Goal: Task Accomplishment & Management: Use online tool/utility

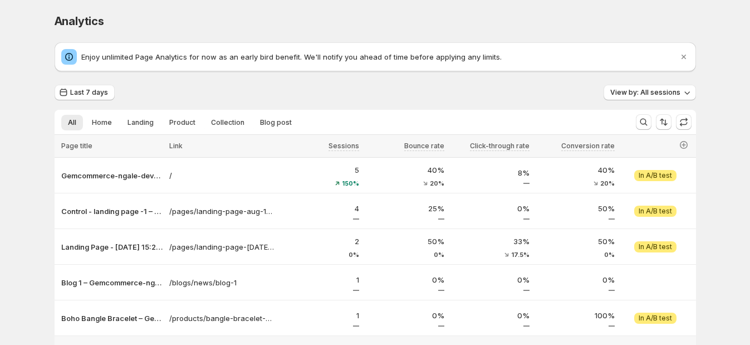
scroll to position [86, 0]
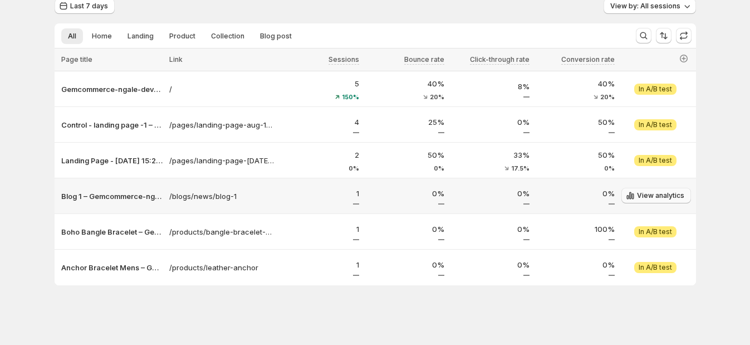
click at [660, 191] on button "View analytics" at bounding box center [657, 196] width 70 height 16
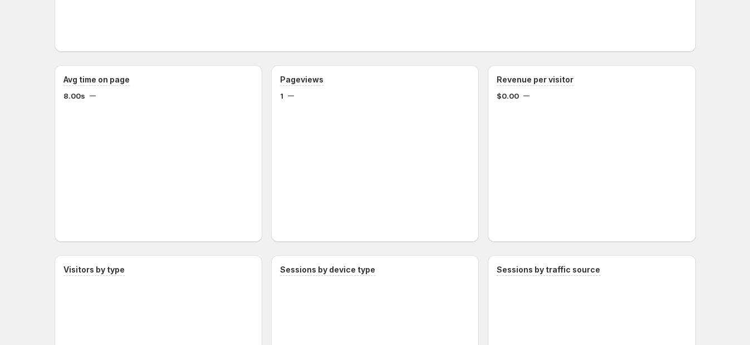
scroll to position [329, 0]
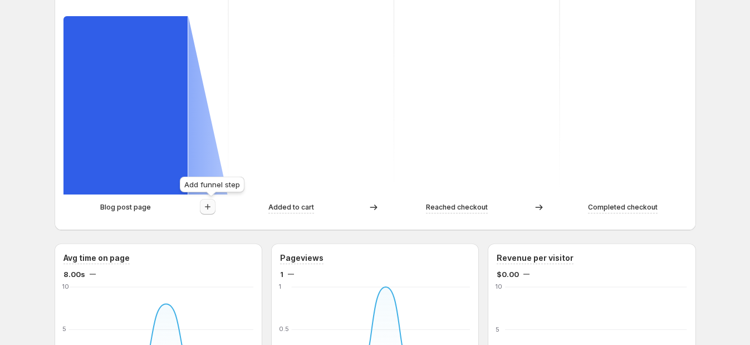
click at [212, 211] on icon "button" at bounding box center [207, 206] width 11 height 11
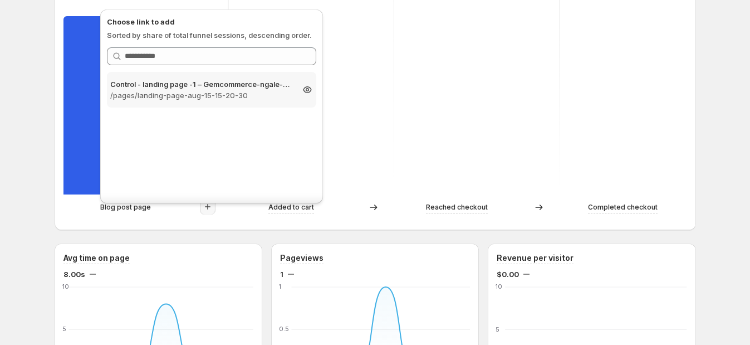
click at [204, 99] on p "/pages/landing-page-aug-15-15-20-30" at bounding box center [201, 95] width 183 height 11
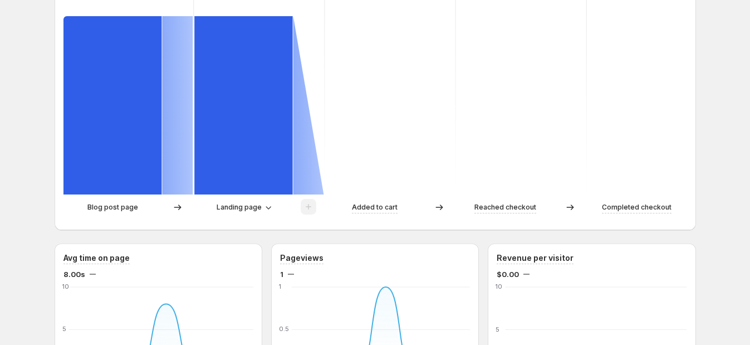
click at [316, 202] on div at bounding box center [309, 207] width 16 height 17
click at [271, 213] on button "Landing page" at bounding box center [243, 207] width 67 height 16
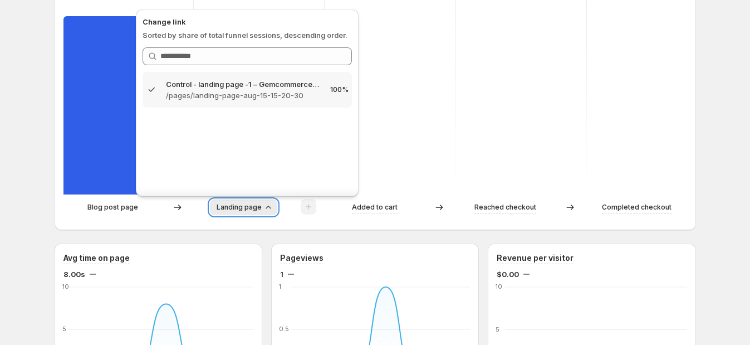
click at [271, 213] on button "Landing page" at bounding box center [243, 207] width 67 height 16
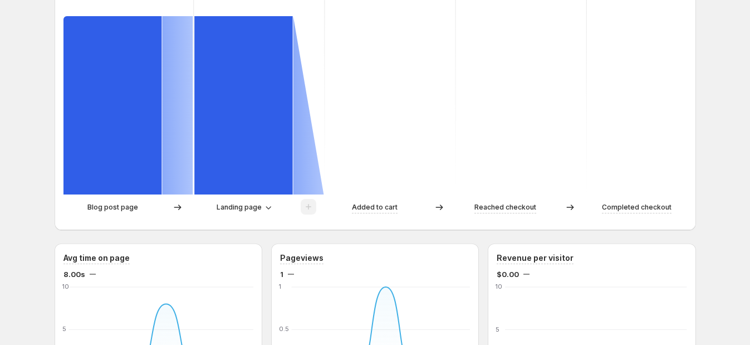
click at [320, 203] on div at bounding box center [308, 207] width 31 height 17
click at [262, 213] on button "Landing page" at bounding box center [243, 207] width 67 height 16
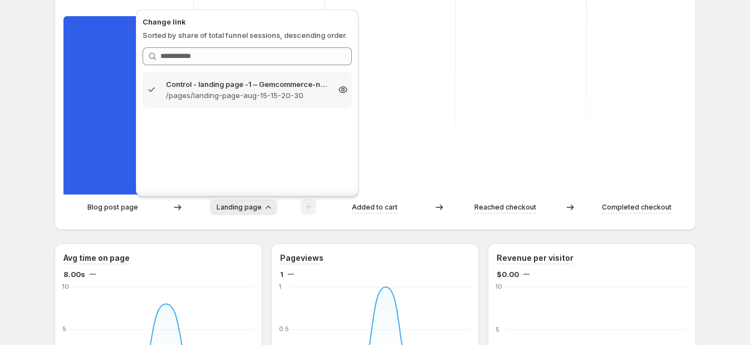
click at [338, 89] on icon at bounding box center [343, 89] width 11 height 11
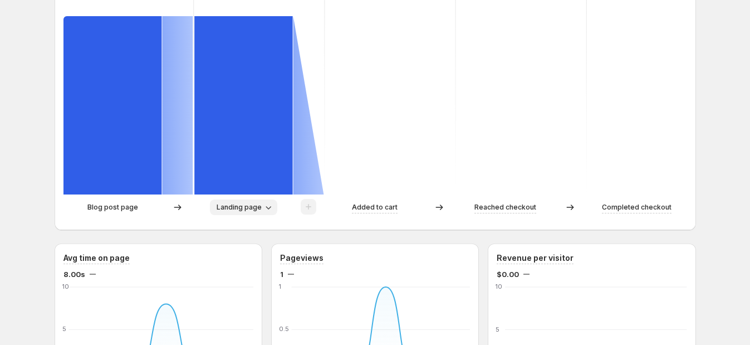
click at [272, 206] on icon "button" at bounding box center [268, 207] width 11 height 11
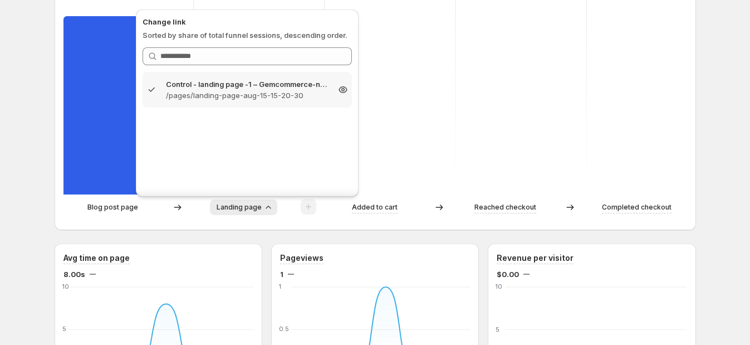
click at [340, 89] on icon at bounding box center [343, 89] width 11 height 11
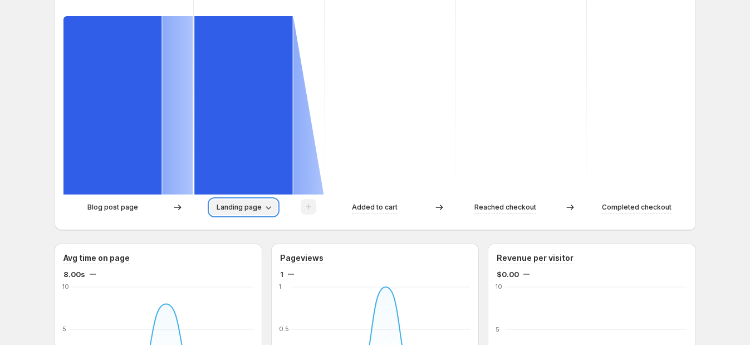
click at [269, 210] on icon "button" at bounding box center [268, 207] width 11 height 11
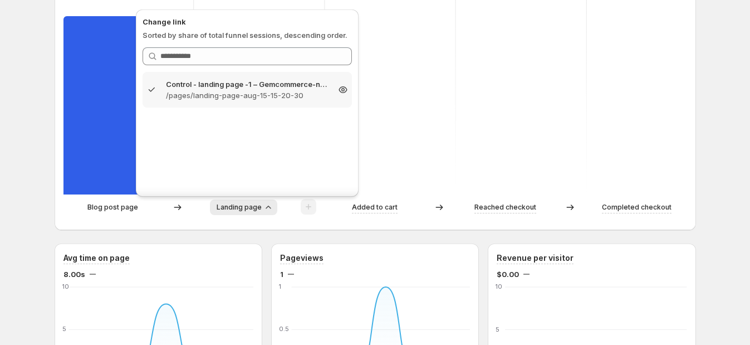
click at [345, 89] on icon at bounding box center [343, 89] width 11 height 11
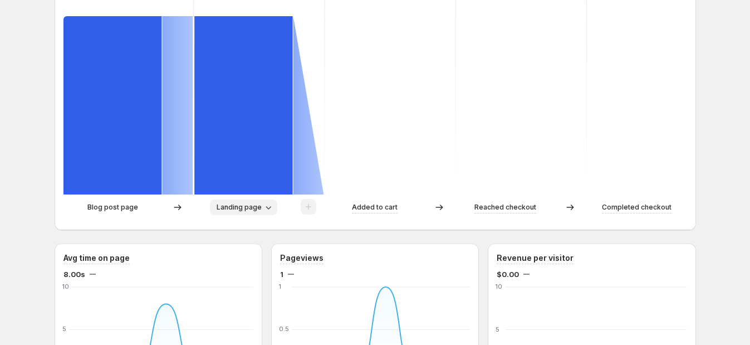
click at [259, 216] on div "Blog post page Landing page Added to cart Reached checkout Completed checkout" at bounding box center [376, 210] width 624 height 22
click at [266, 211] on icon "button" at bounding box center [268, 207] width 11 height 11
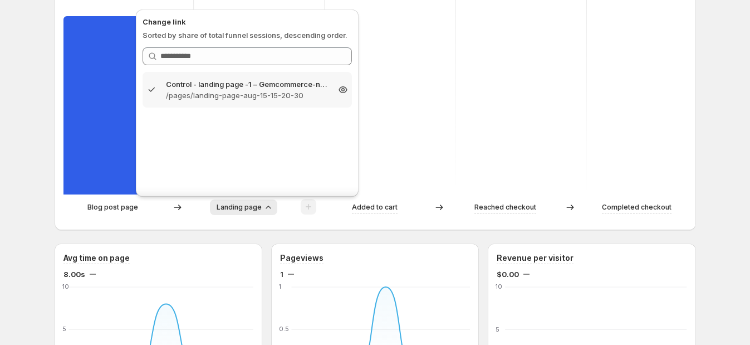
click at [299, 84] on p "Control - landing page -1 – Gemcommerce-ngale-dev-gemx" at bounding box center [247, 84] width 163 height 11
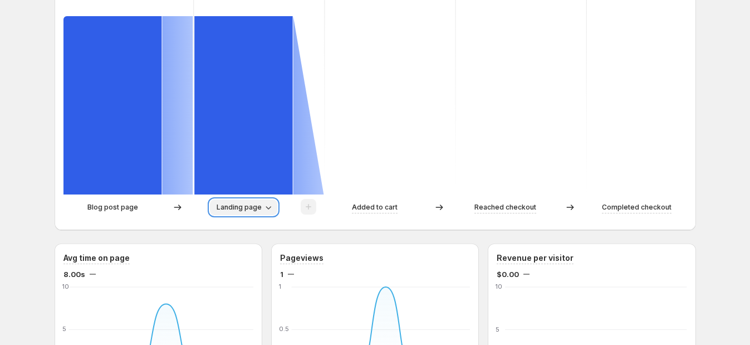
click at [269, 206] on icon "button" at bounding box center [269, 207] width 6 height 3
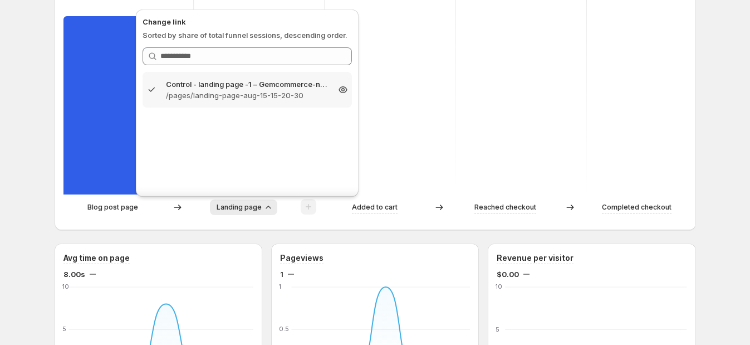
click at [339, 92] on icon at bounding box center [343, 89] width 11 height 11
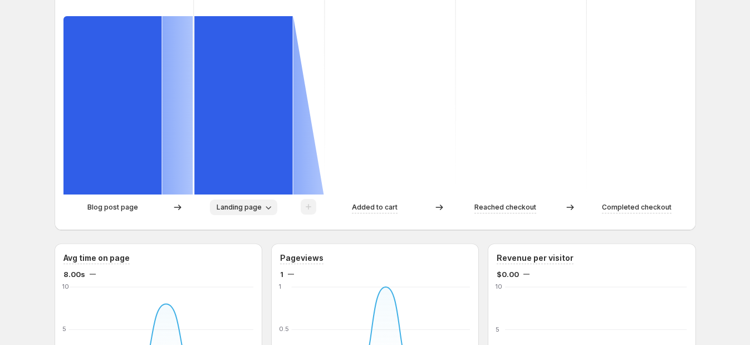
click at [262, 208] on span "Landing page" at bounding box center [239, 207] width 45 height 9
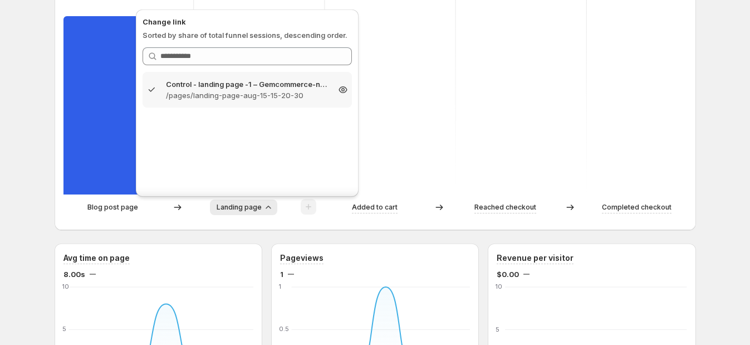
click at [347, 91] on icon at bounding box center [343, 89] width 11 height 11
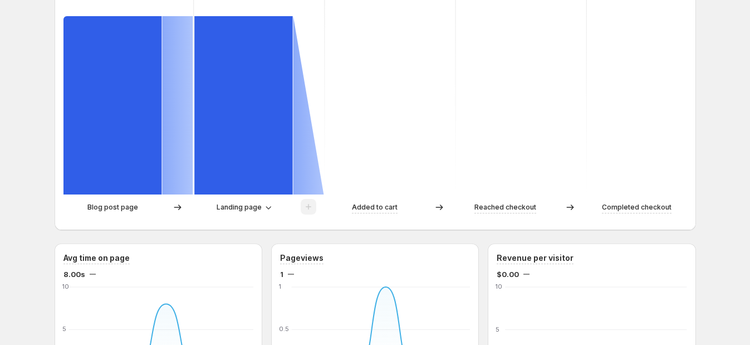
click at [273, 210] on icon "button" at bounding box center [268, 207] width 11 height 11
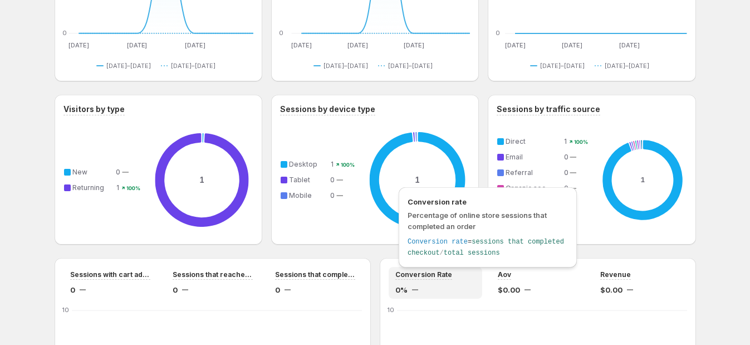
scroll to position [598, 0]
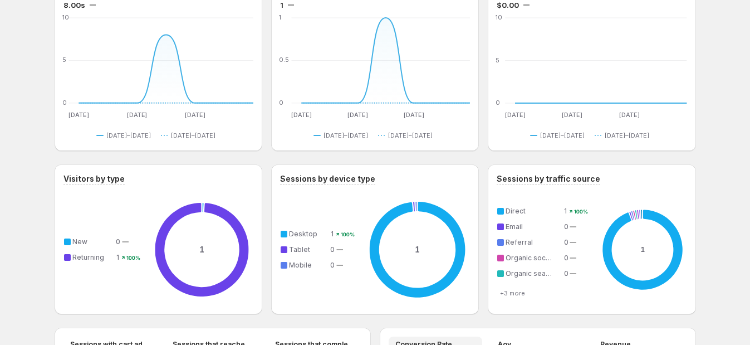
click at [42, 203] on div "Blog 1 – Gemcommerce-ngale-dev-gemx. This page is ready Blog 1 – Gemcommerce-[G…" at bounding box center [375, 82] width 750 height 1361
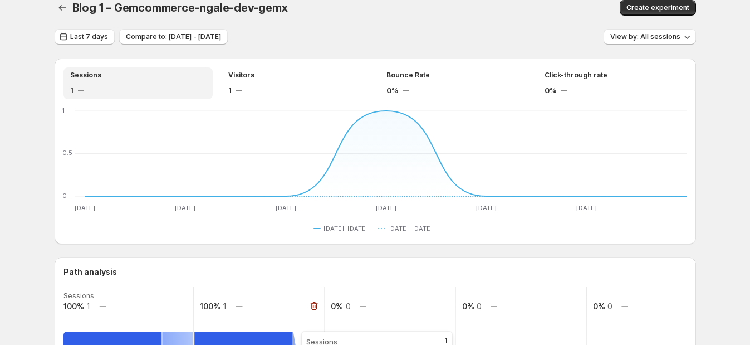
scroll to position [0, 0]
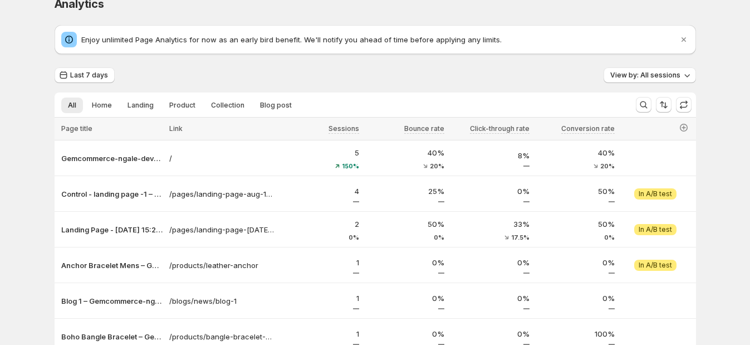
scroll to position [86, 0]
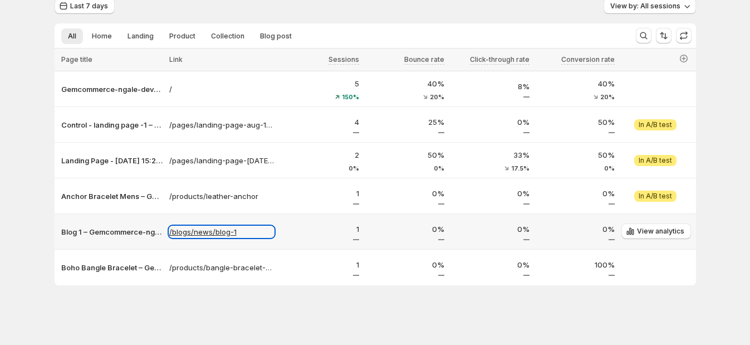
click at [235, 230] on p "/blogs/news/blog-1" at bounding box center [221, 231] width 105 height 11
